Goal: Task Accomplishment & Management: Complete application form

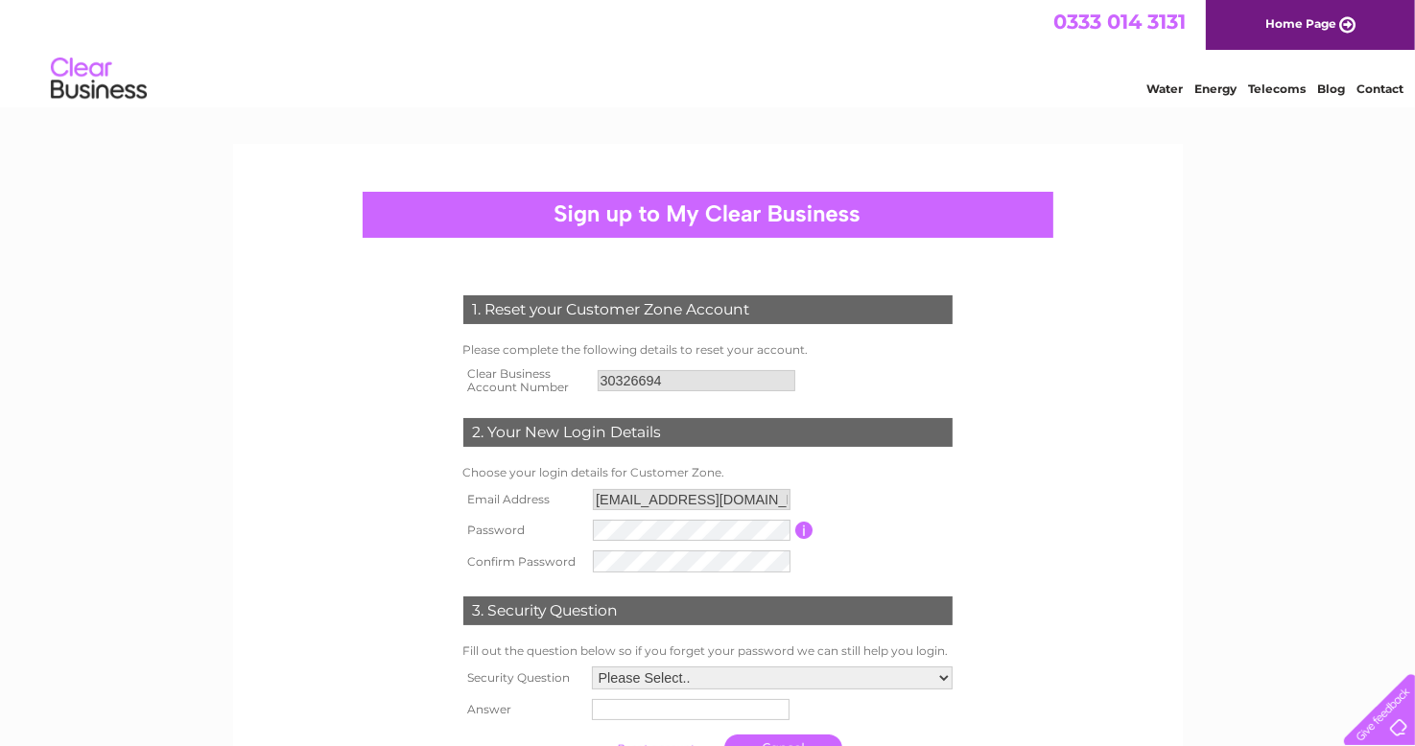
scroll to position [44, 0]
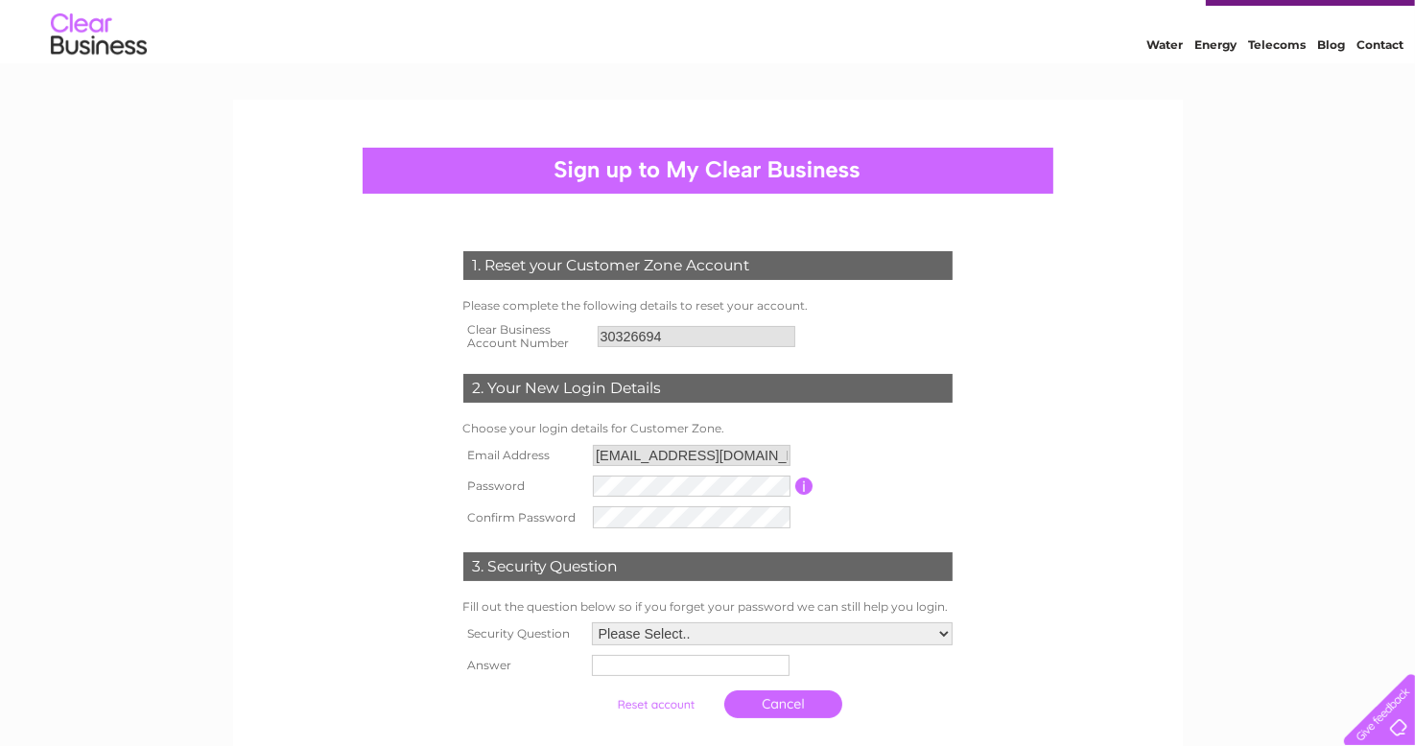
click at [813, 483] on input "button" at bounding box center [804, 486] width 18 height 17
click at [808, 483] on input "button" at bounding box center [804, 486] width 18 height 17
click at [522, 475] on tr "Password Password must be at least 6 characters long" at bounding box center [708, 487] width 499 height 33
click at [537, 517] on tr "Confirm Password" at bounding box center [708, 518] width 499 height 33
click at [920, 447] on table "Email Address phamthom181299@gmail.com Password Password must be at least 6 cha…" at bounding box center [708, 486] width 499 height 93
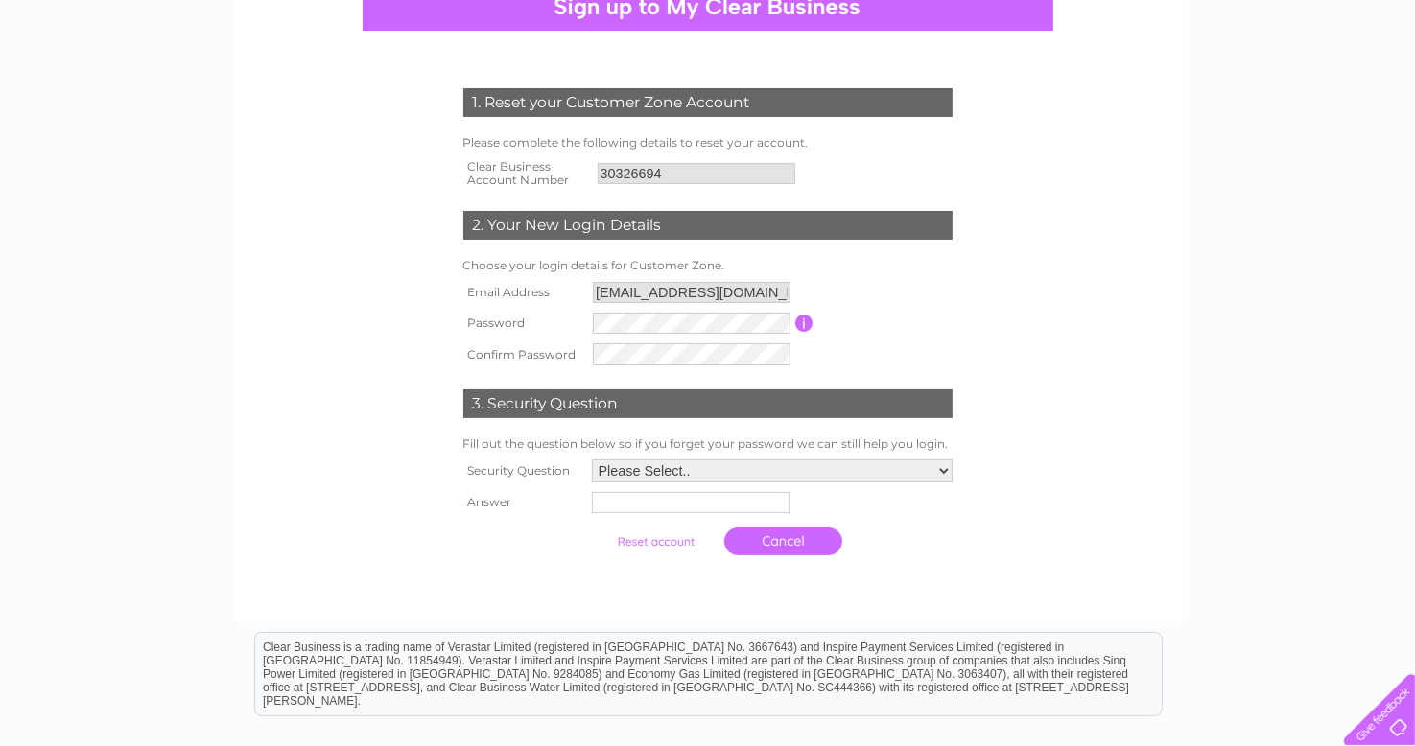
scroll to position [209, 0]
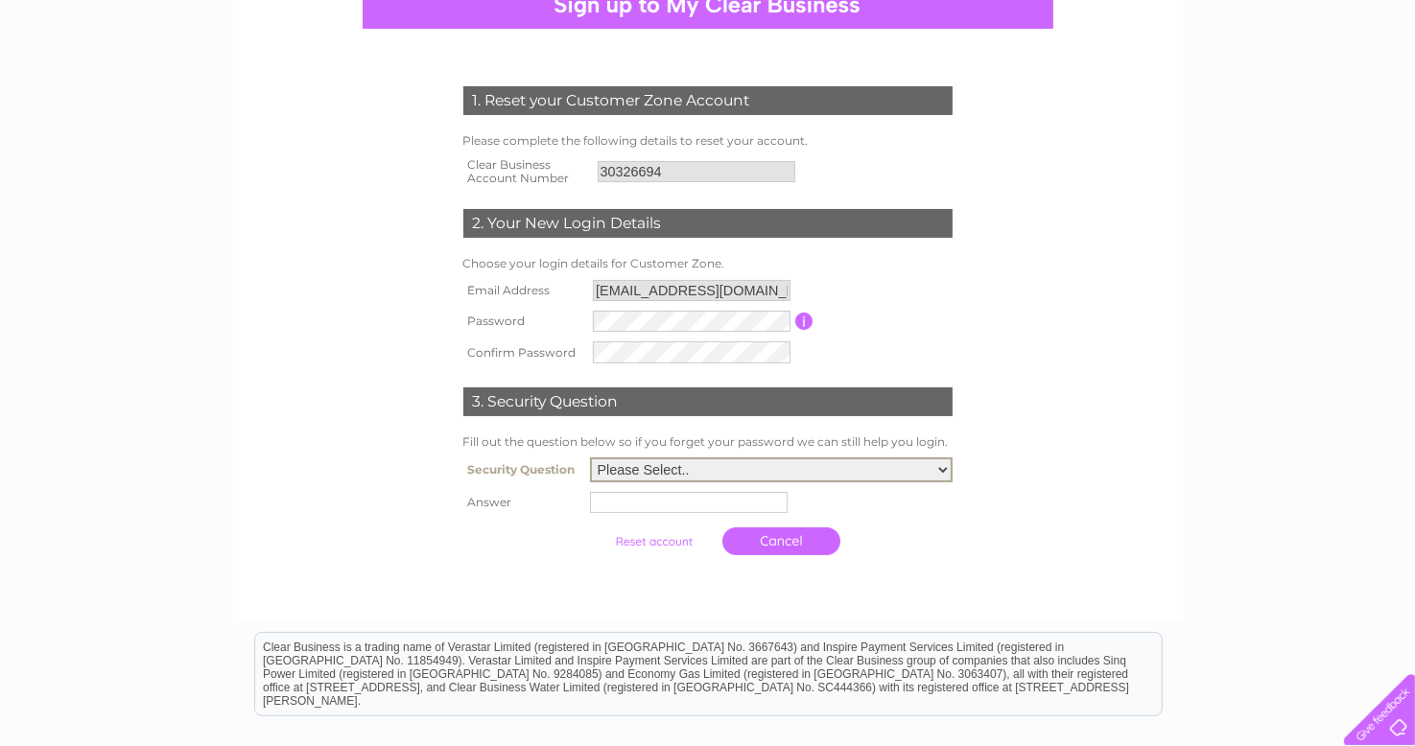
click at [745, 467] on select "Please Select.. In what town or city was your first job? In what town or city d…" at bounding box center [771, 470] width 363 height 25
select select "2"
click at [590, 461] on select "Please Select.. In what town or city was your first job? In what town or city d…" at bounding box center [771, 470] width 363 height 25
click at [666, 508] on input "text" at bounding box center [692, 501] width 200 height 23
type input "Glasgow"
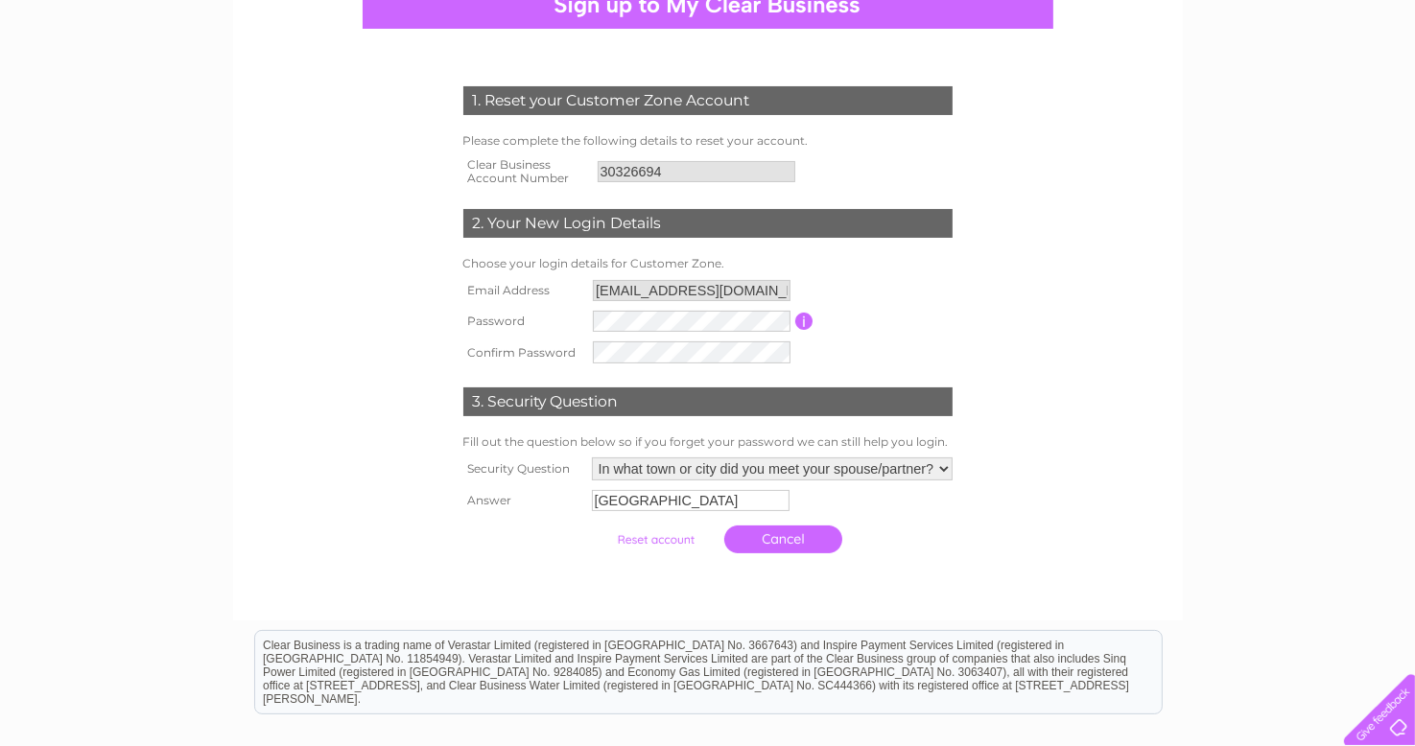
click at [809, 321] on input "button" at bounding box center [804, 321] width 18 height 17
click at [647, 536] on input "submit" at bounding box center [656, 540] width 118 height 27
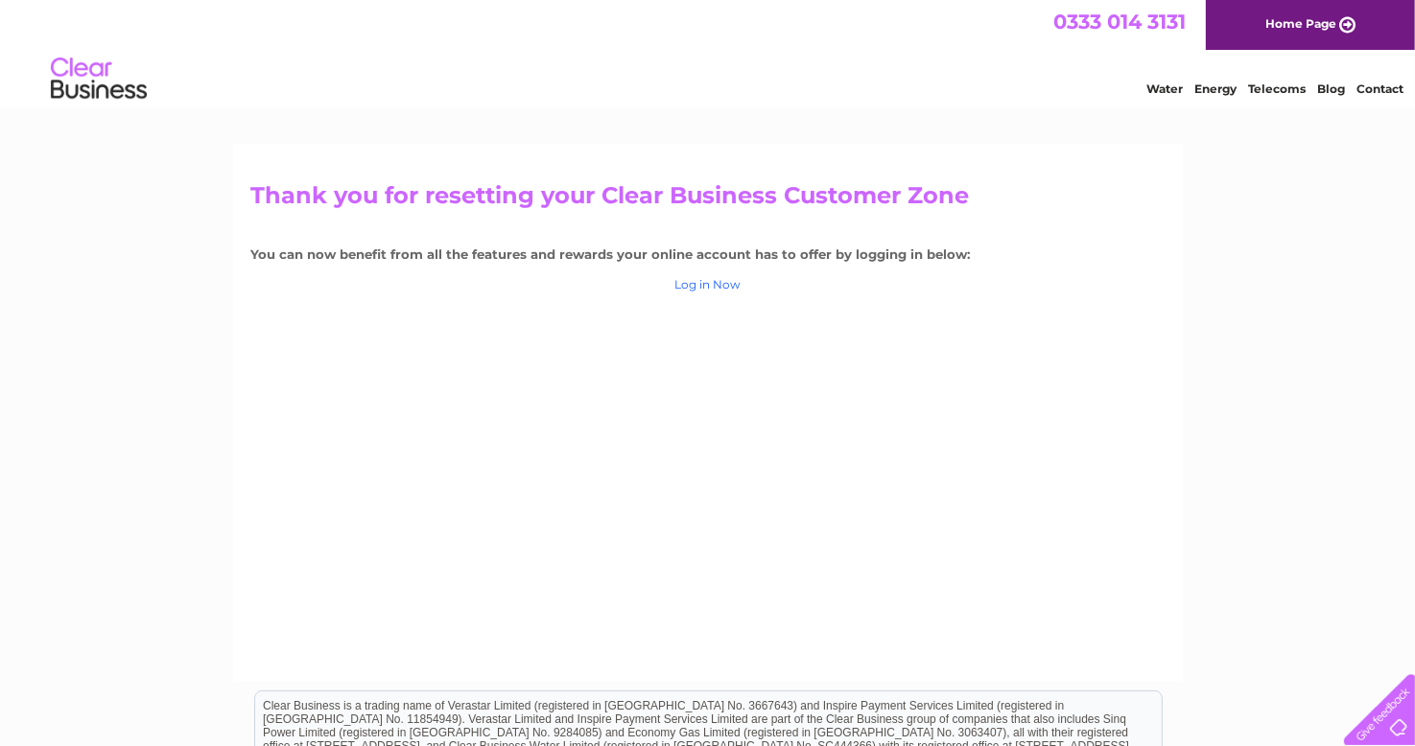
click at [719, 289] on link "Log in Now" at bounding box center [707, 284] width 66 height 14
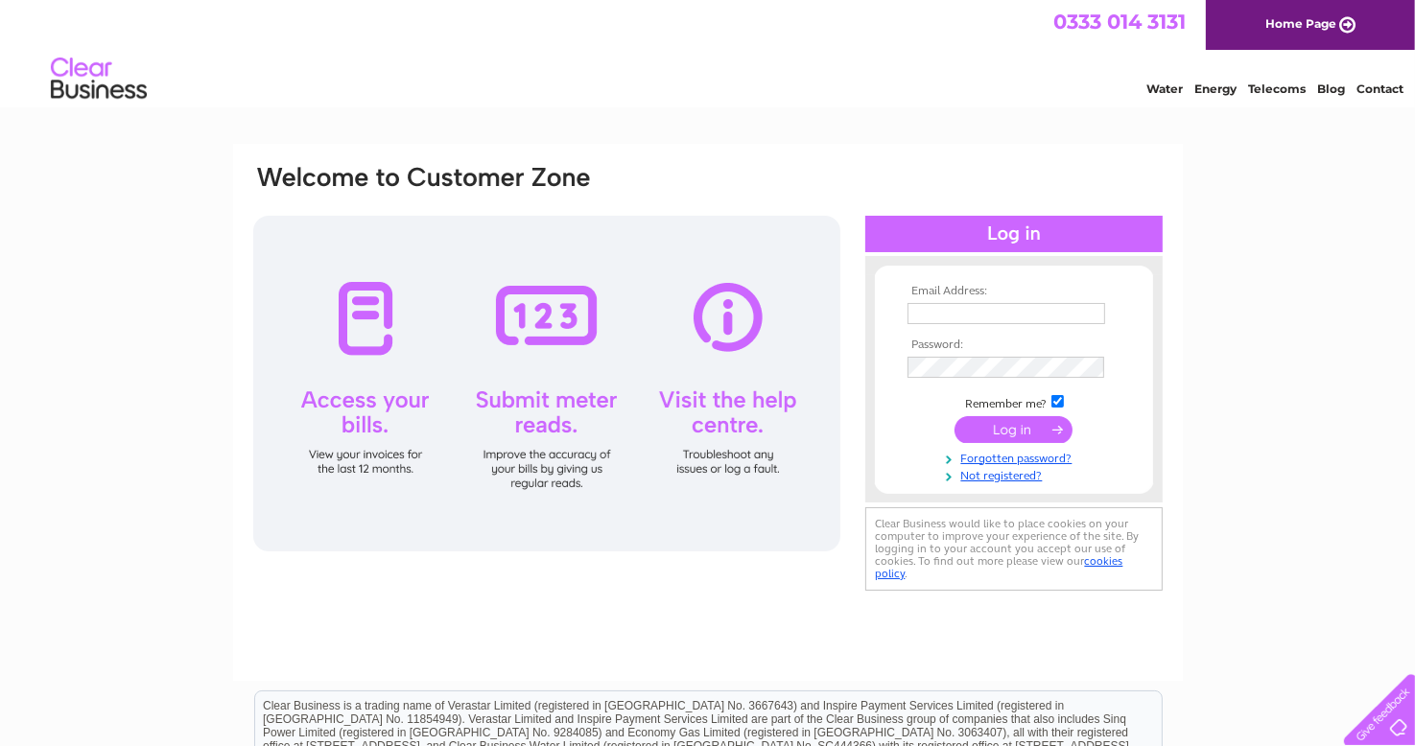
type input "phamthom181299@gmail.com"
click at [1001, 432] on input "submit" at bounding box center [1014, 429] width 118 height 27
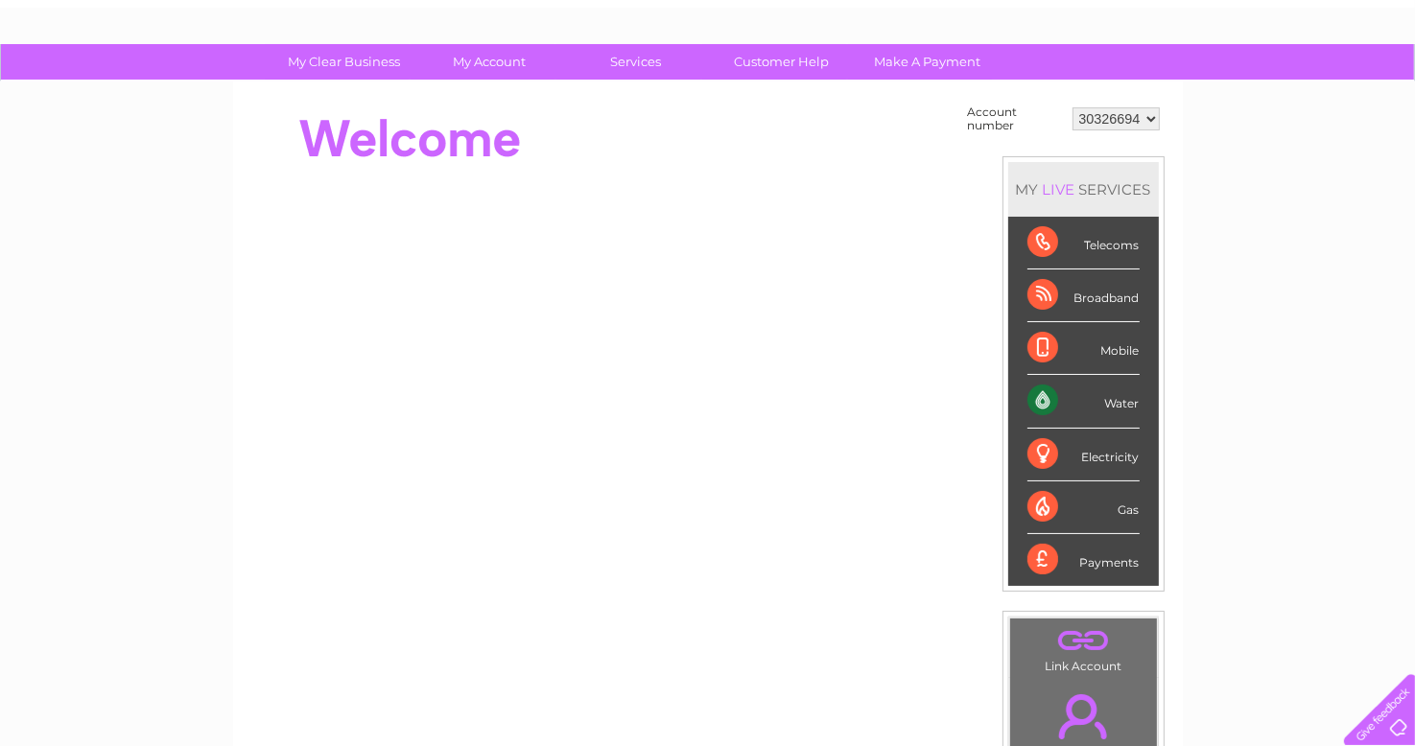
scroll to position [99, 0]
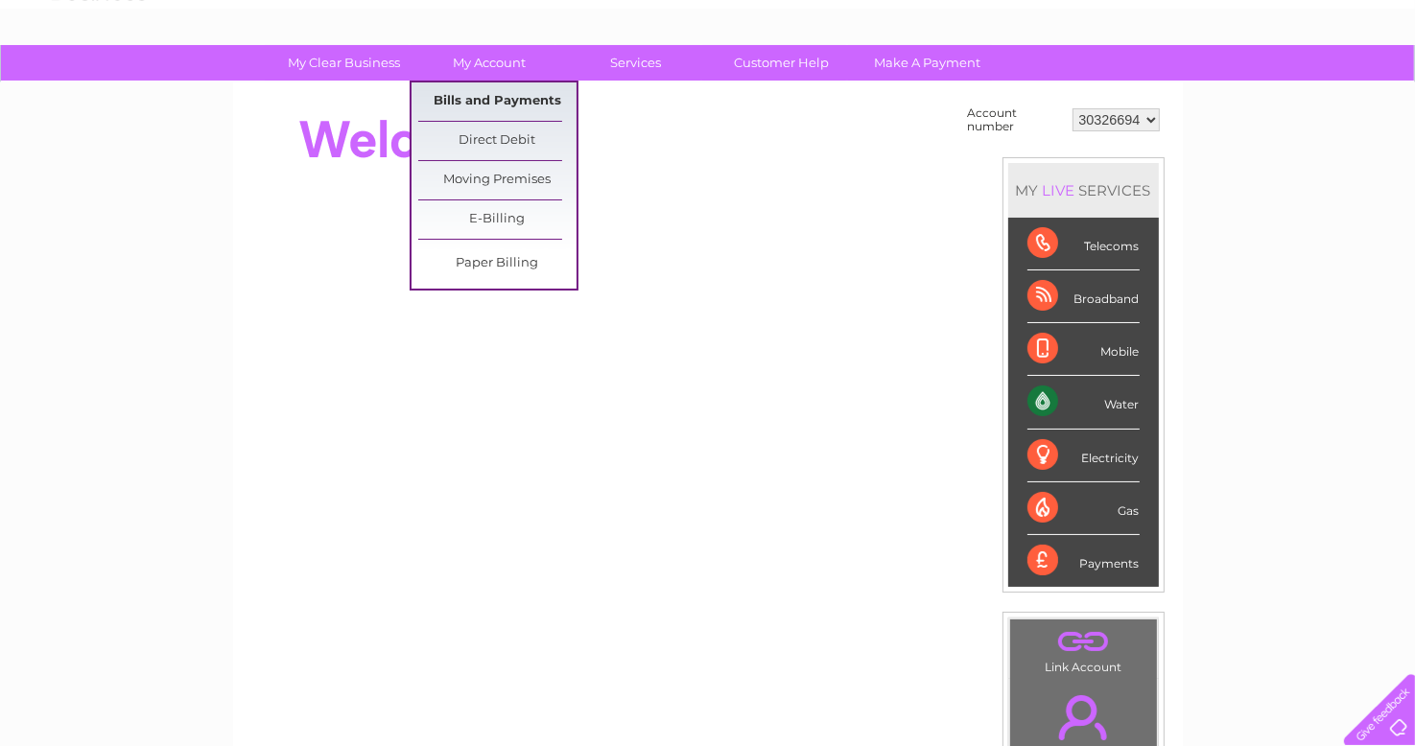
click at [490, 106] on link "Bills and Payments" at bounding box center [497, 102] width 158 height 38
